Goal: Entertainment & Leisure: Consume media (video, audio)

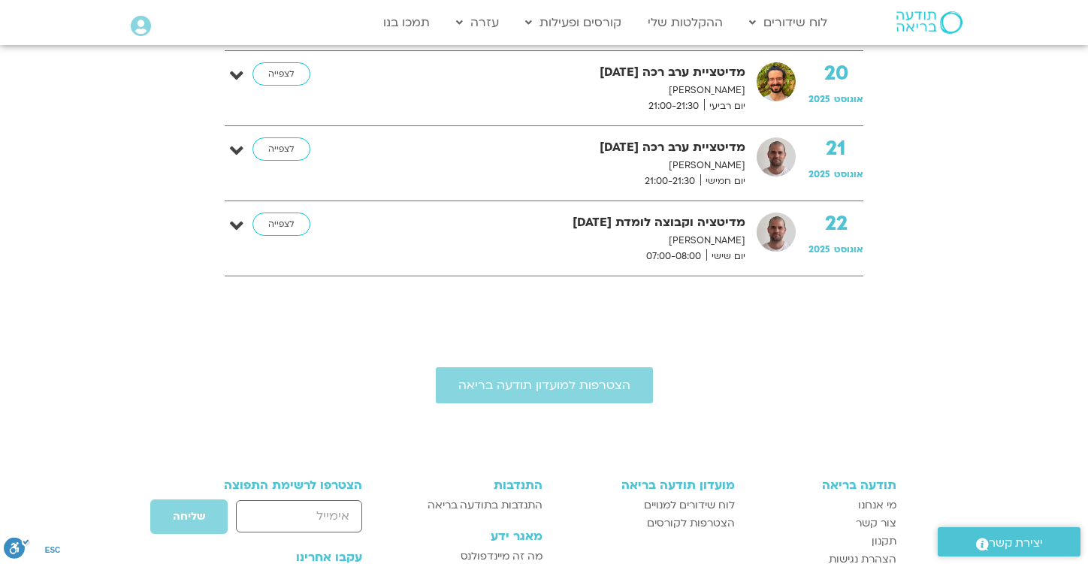
scroll to position [2608, 0]
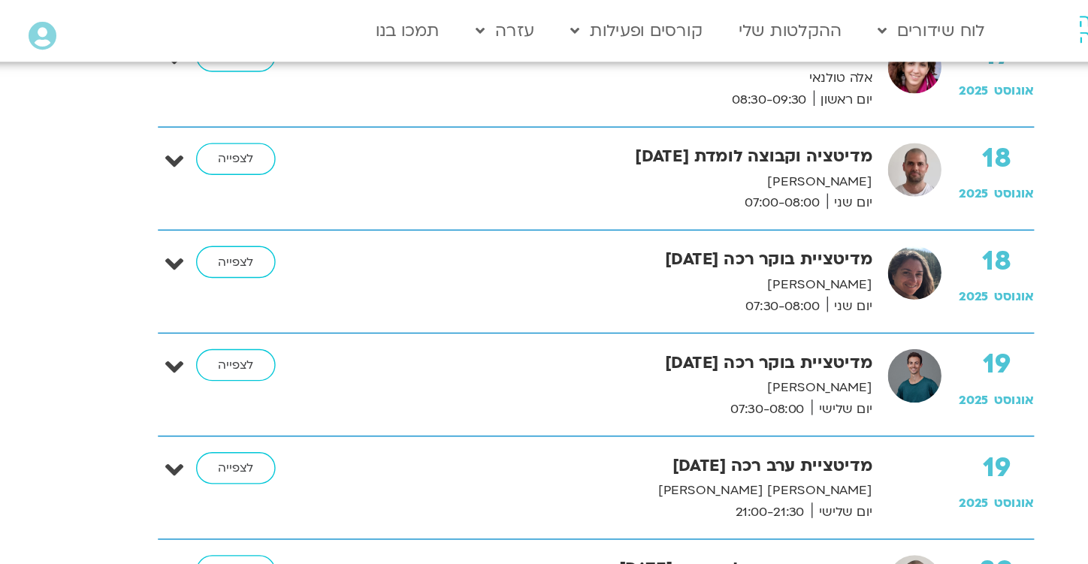
scroll to position [2073, 0]
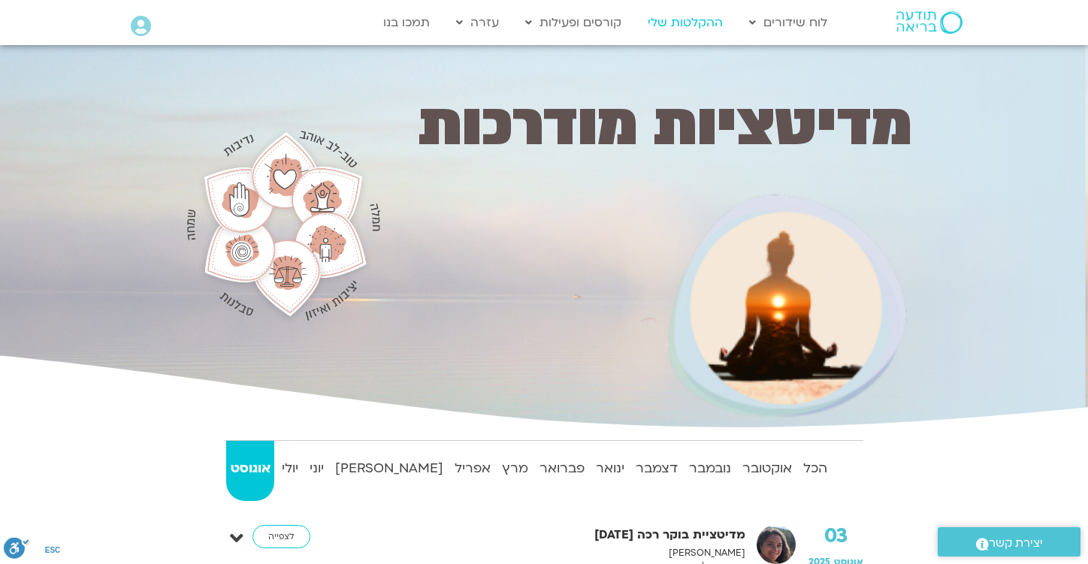
click at [684, 15] on link "ההקלטות שלי" at bounding box center [685, 22] width 90 height 29
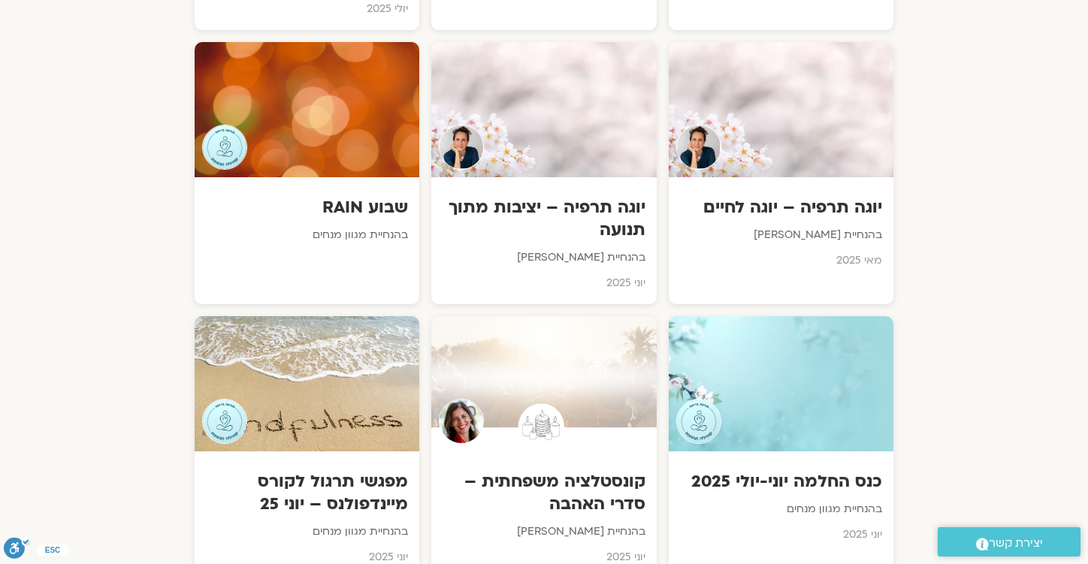
scroll to position [1789, 0]
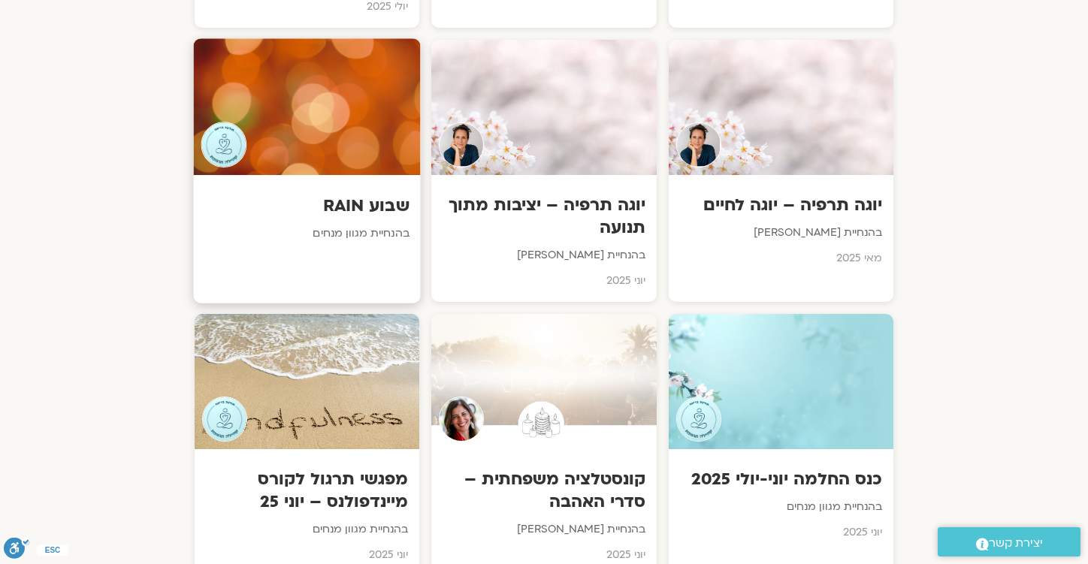
click at [361, 194] on h3 "שבוע RAIN" at bounding box center [307, 205] width 204 height 23
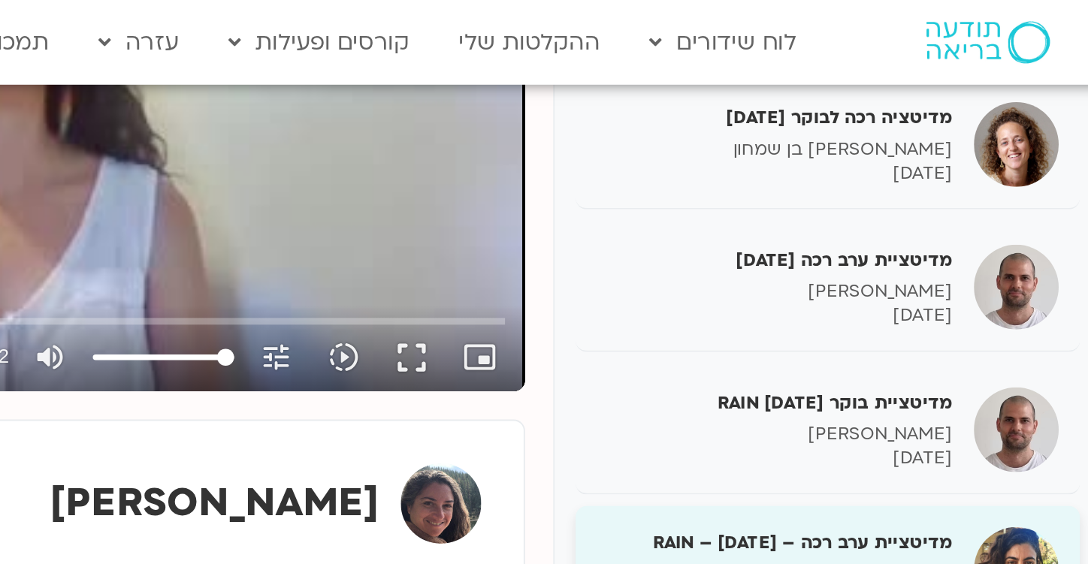
scroll to position [355, 0]
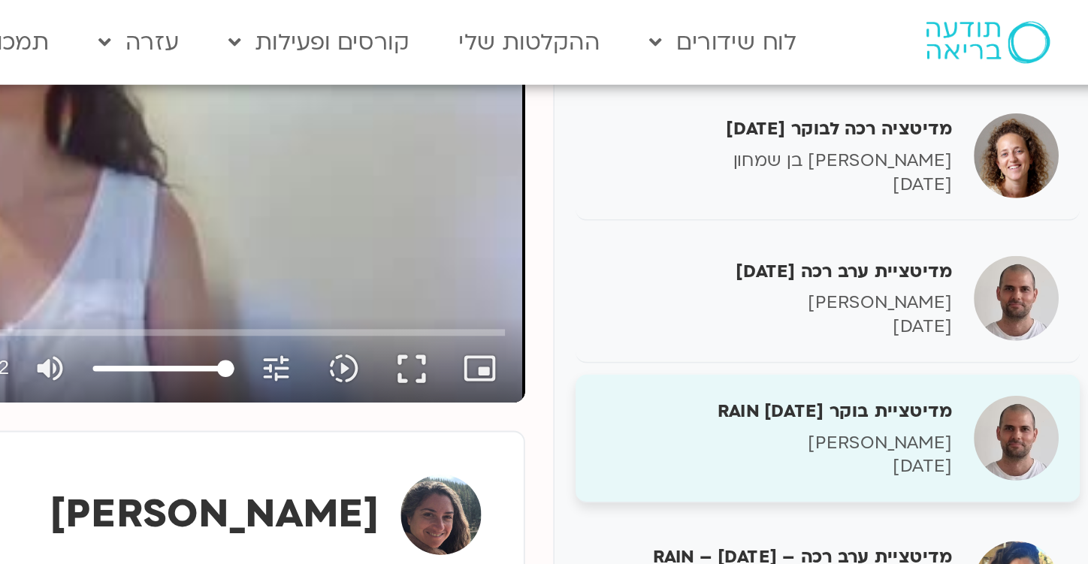
click at [859, 219] on h5 "מדיטציית בוקר RAIN [DATE]" at bounding box center [815, 219] width 189 height 14
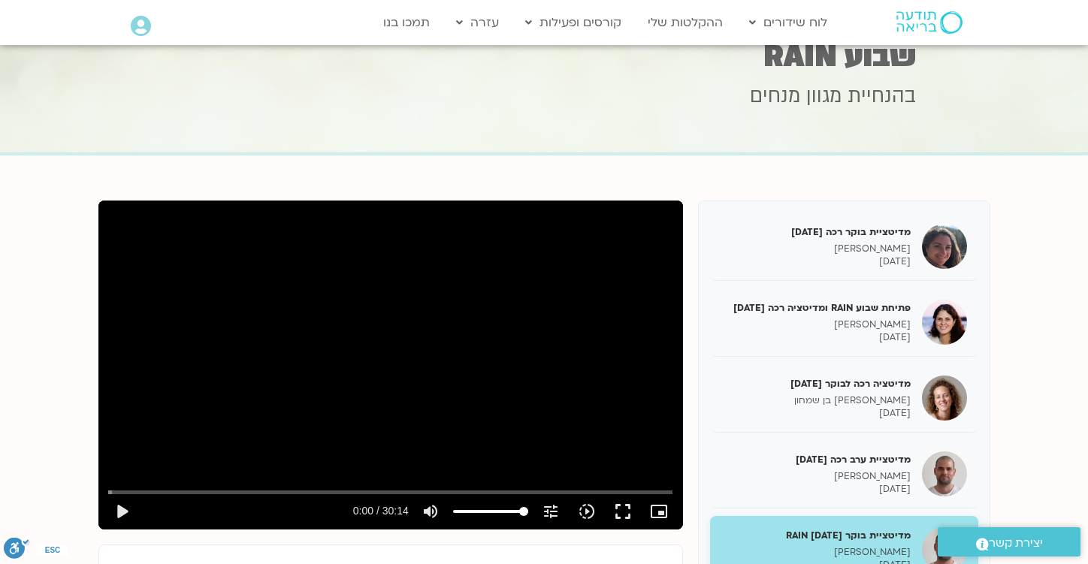
scroll to position [58, 0]
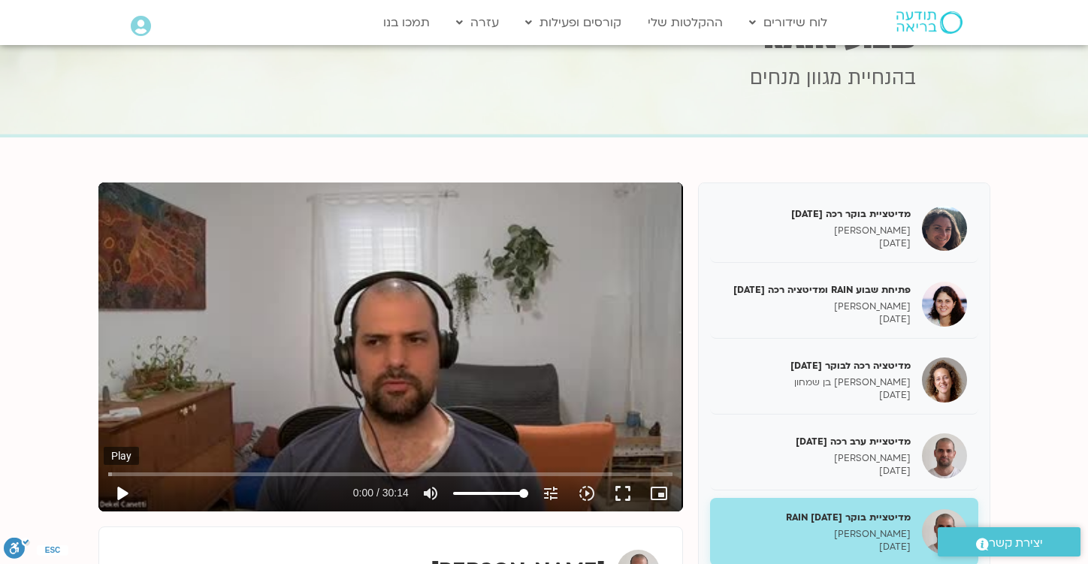
click at [123, 496] on button "play_arrow" at bounding box center [122, 494] width 36 height 36
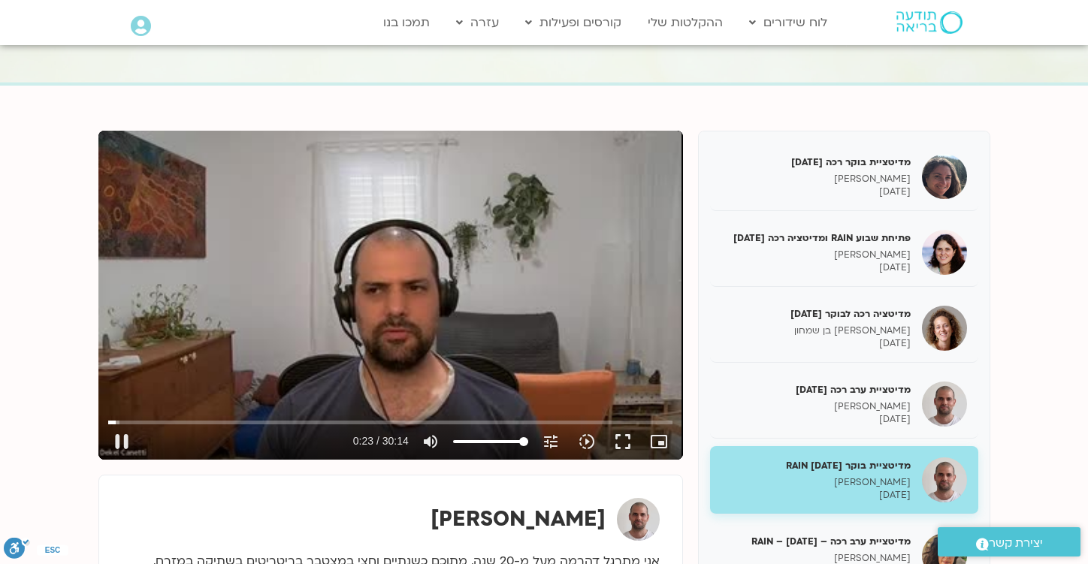
scroll to position [124, 0]
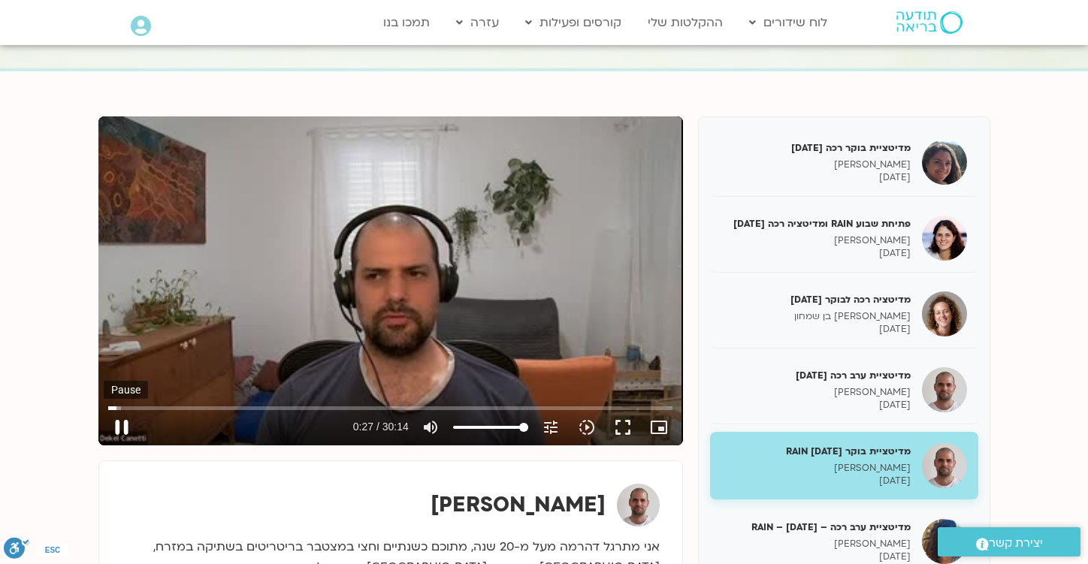
click at [129, 432] on button "pause" at bounding box center [122, 427] width 36 height 36
click at [129, 432] on button "play_arrow" at bounding box center [122, 427] width 36 height 36
click at [282, 272] on div "Skip Ad 0:53 pause 5:34 / 30:14 volume_up Mute tune Resolution Auto 240p slow_m…" at bounding box center [390, 280] width 584 height 329
click at [382, 242] on div "Skip Ad 28:47 play_arrow 5:34 / 30:14 volume_up Mute tune Resolution Auto 240p …" at bounding box center [390, 280] width 584 height 329
click at [217, 184] on div "Skip Ad 28:47 play_arrow 7:24 / 30:14 volume_up Mute tune Resolution Auto 240p …" at bounding box center [390, 280] width 584 height 329
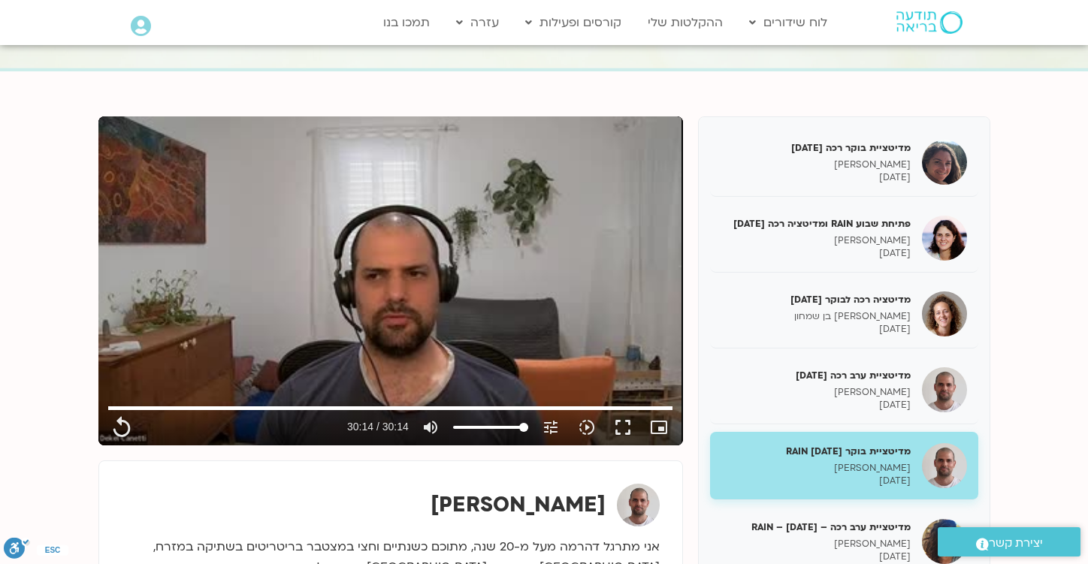
type input "1814.52"
